Goal: Register for event/course

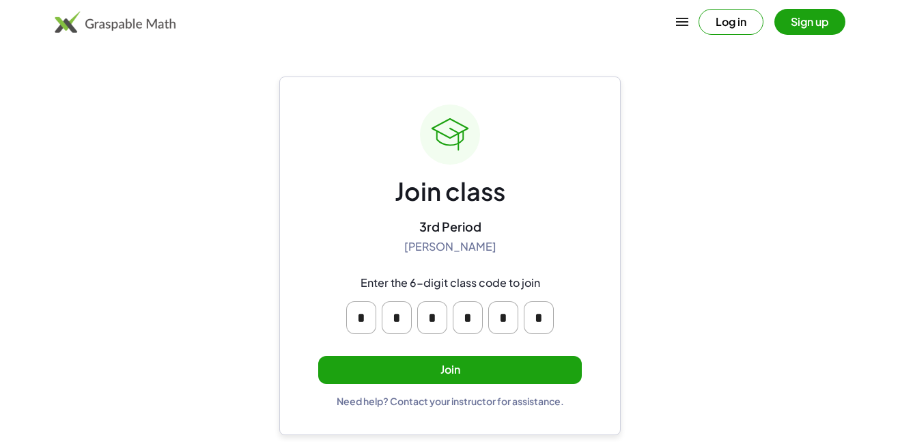
click at [483, 372] on button "Join" at bounding box center [450, 370] width 264 height 28
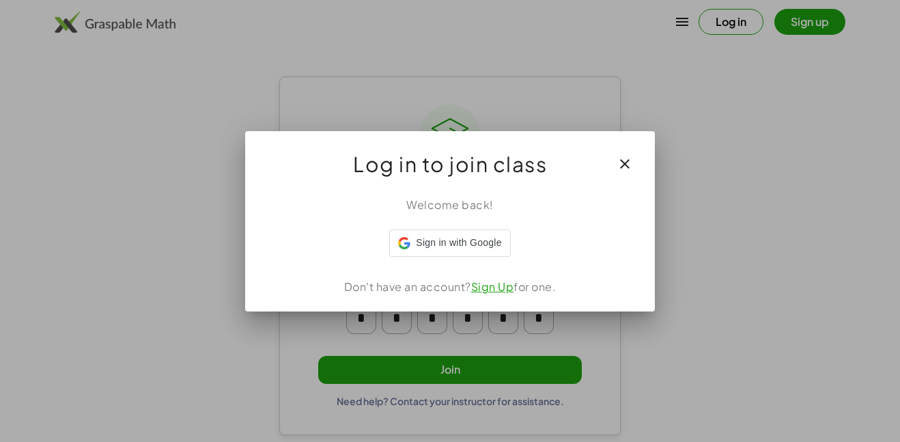
click at [511, 281] on link "Sign Up" at bounding box center [492, 286] width 43 height 14
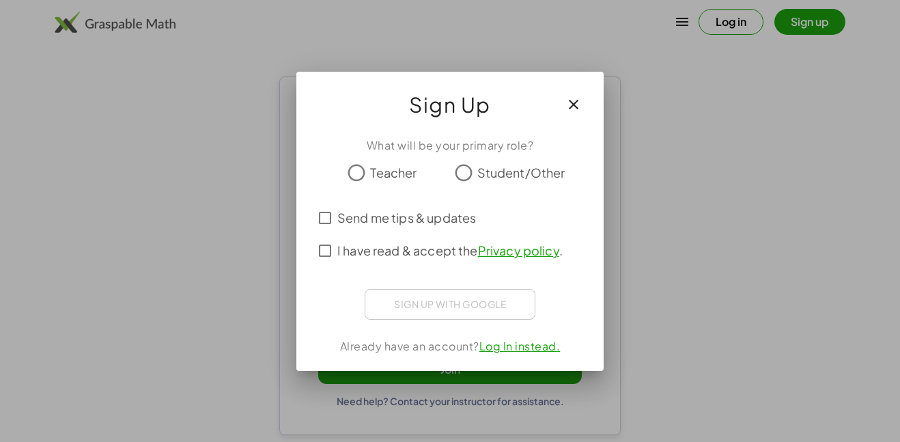
click at [496, 249] on link "Privacy policy" at bounding box center [518, 250] width 81 height 16
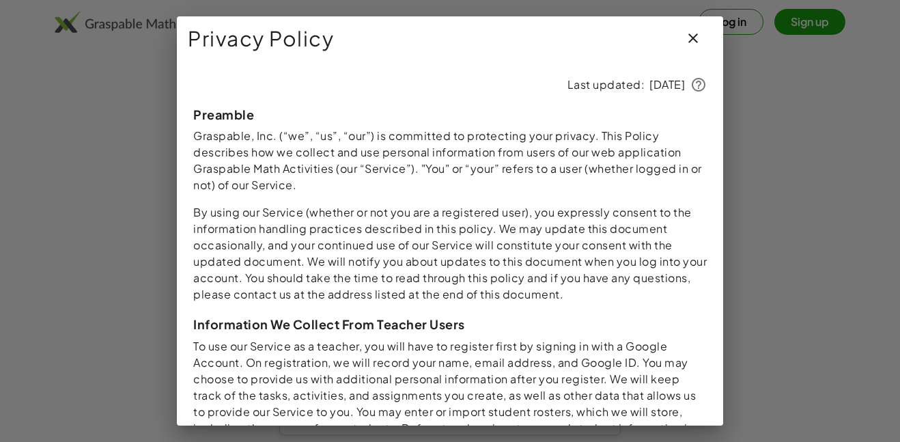
click at [690, 40] on icon "button" at bounding box center [693, 38] width 16 height 16
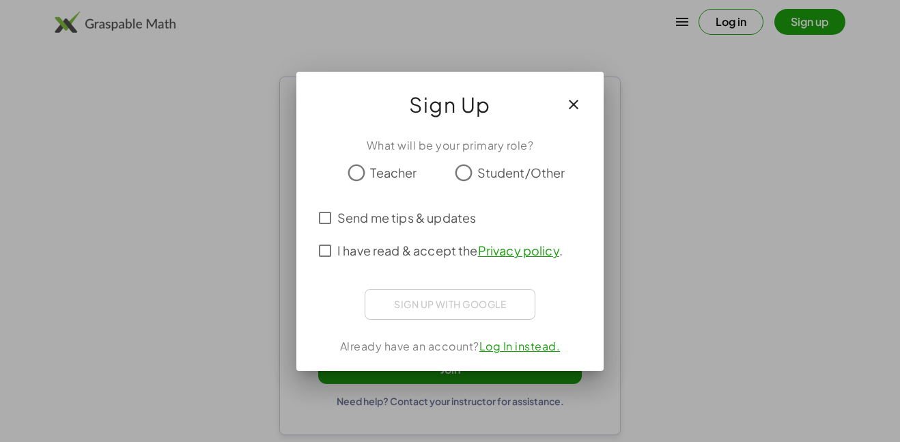
click at [503, 169] on span "Student/Other" at bounding box center [521, 172] width 88 height 18
click at [386, 249] on span "I have read & accept the Privacy policy ." at bounding box center [449, 250] width 225 height 18
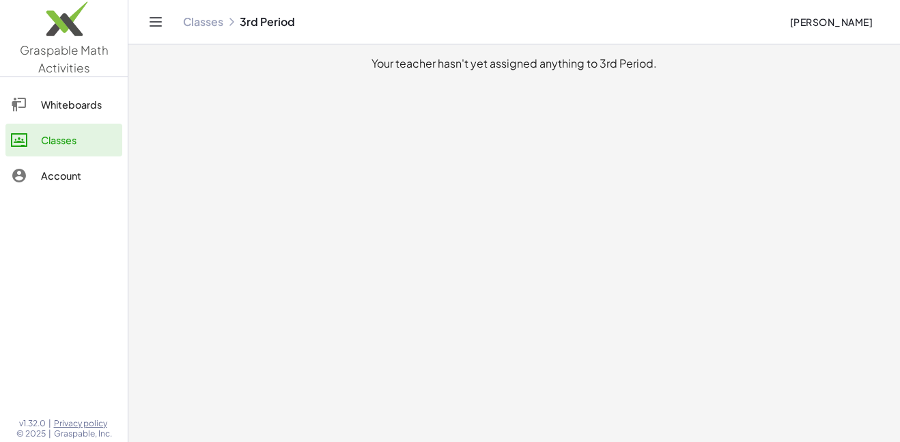
click at [45, 99] on div "Whiteboards" at bounding box center [79, 104] width 76 height 16
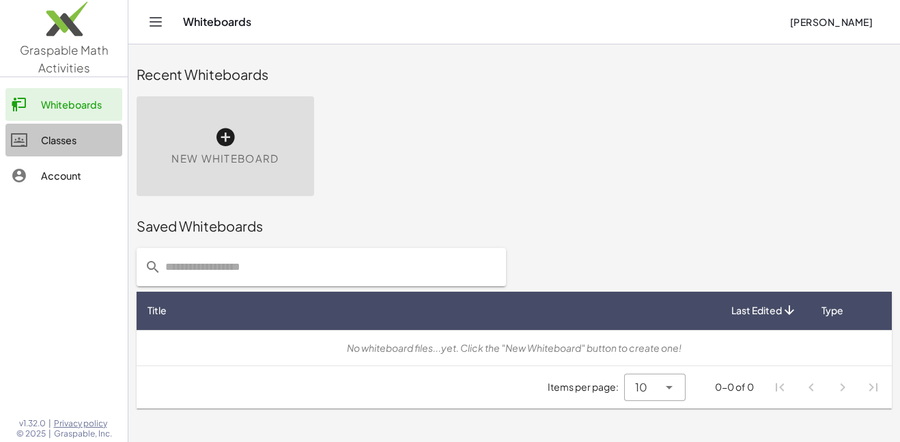
click at [53, 128] on link "Classes" at bounding box center [63, 140] width 117 height 33
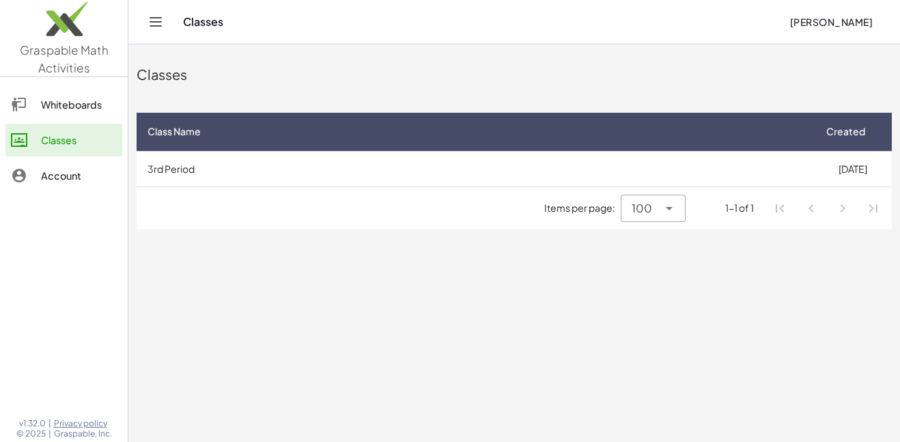
click at [57, 172] on div "Account" at bounding box center [79, 175] width 76 height 16
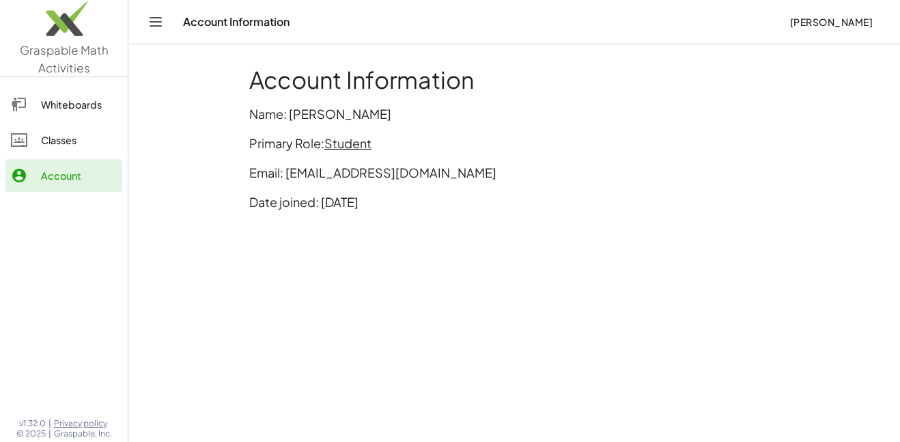
click at [63, 154] on link "Classes" at bounding box center [63, 140] width 117 height 33
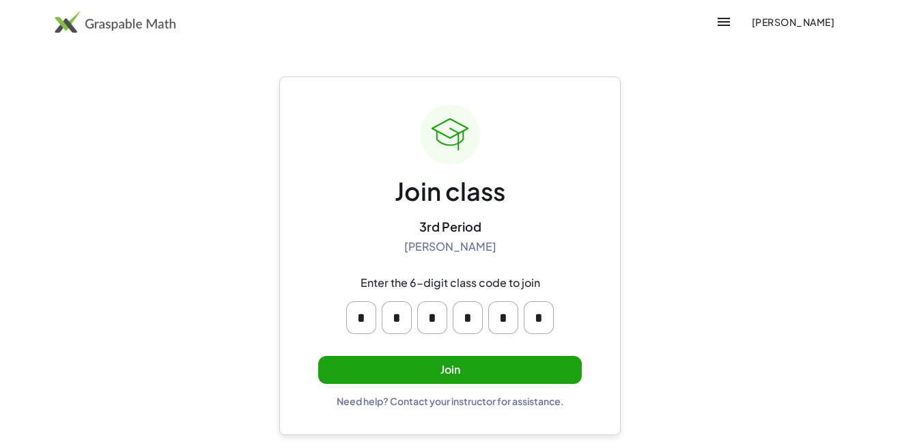
click at [441, 371] on button "Join" at bounding box center [450, 370] width 264 height 28
